Goal: Task Accomplishment & Management: Manage account settings

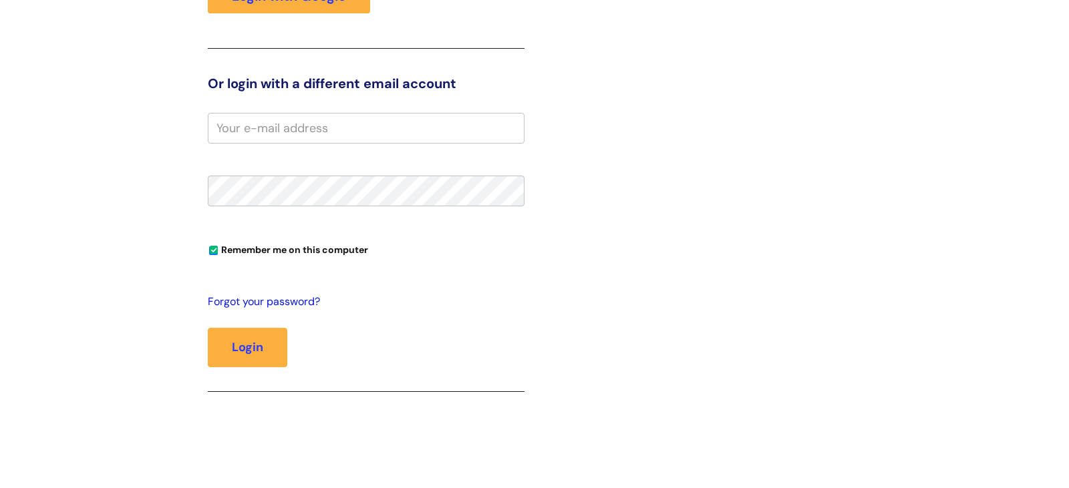
scroll to position [277, 0]
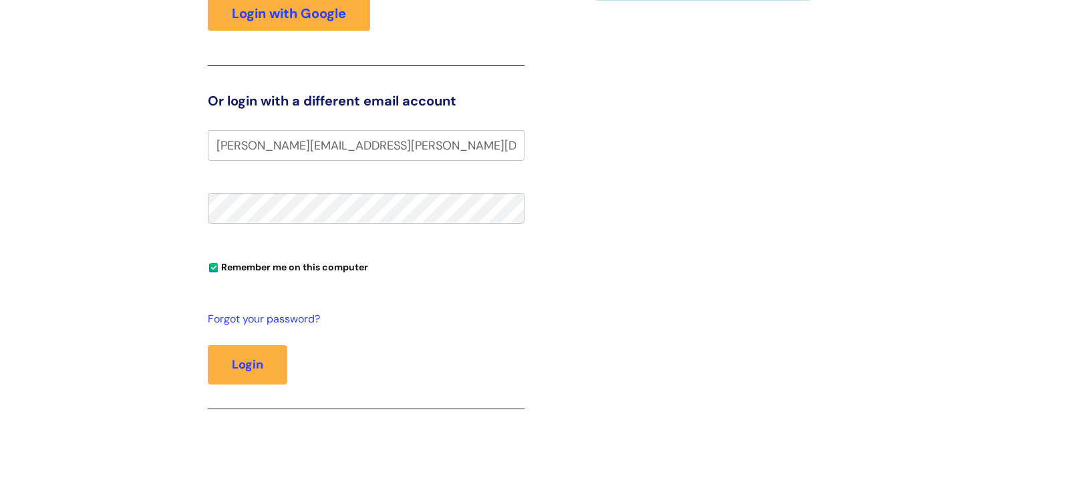
type input "[PERSON_NAME][EMAIL_ADDRESS][PERSON_NAME][DOMAIN_NAME]"
click at [245, 369] on button "Login" at bounding box center [248, 364] width 80 height 39
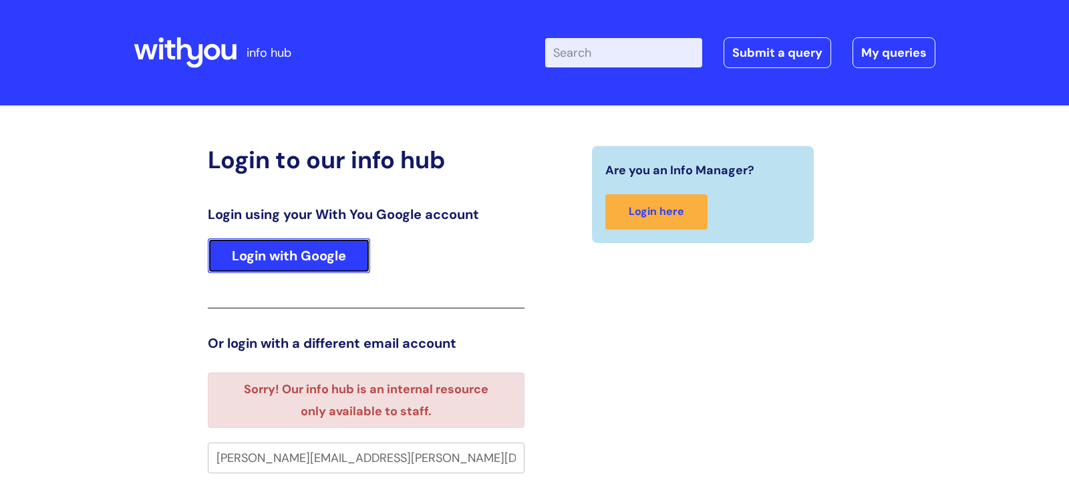
click at [281, 251] on link "Login with Google" at bounding box center [289, 256] width 162 height 35
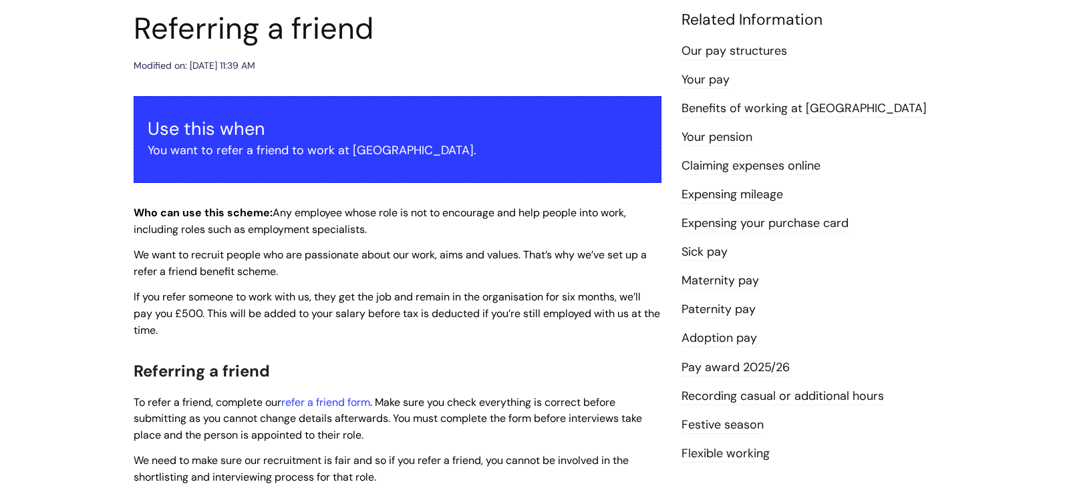
scroll to position [21, 0]
